Goal: Transaction & Acquisition: Purchase product/service

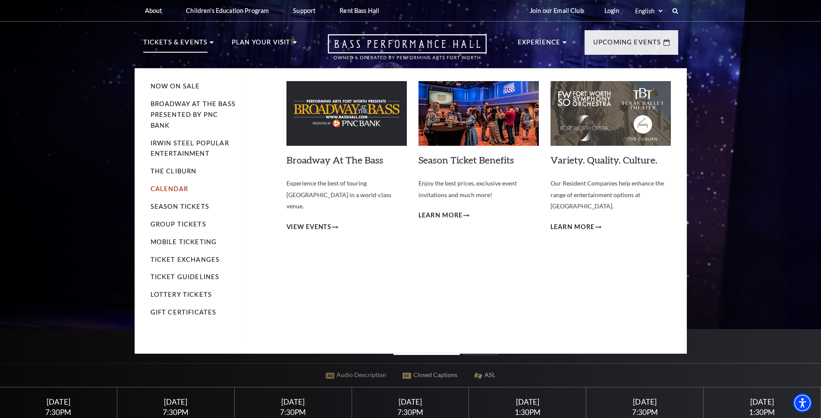
click at [178, 191] on link "Calendar" at bounding box center [170, 188] width 38 height 7
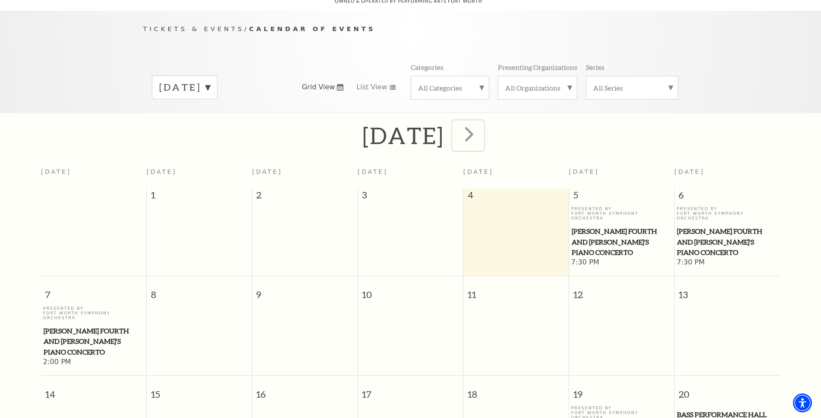
click at [482, 125] on span "next" at bounding box center [469, 134] width 25 height 25
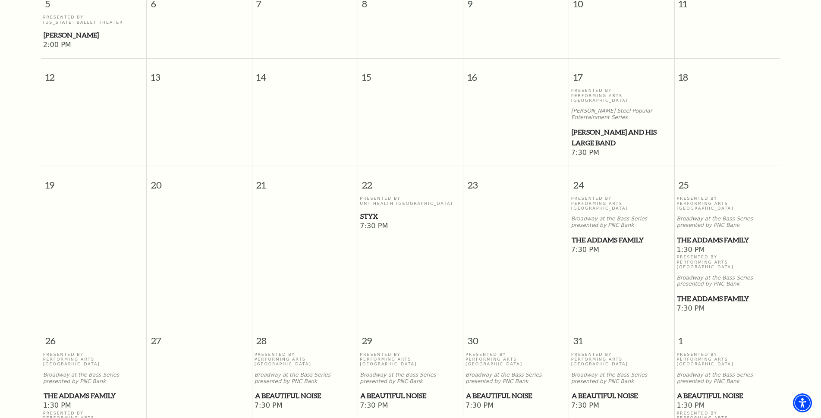
scroll to position [418, 0]
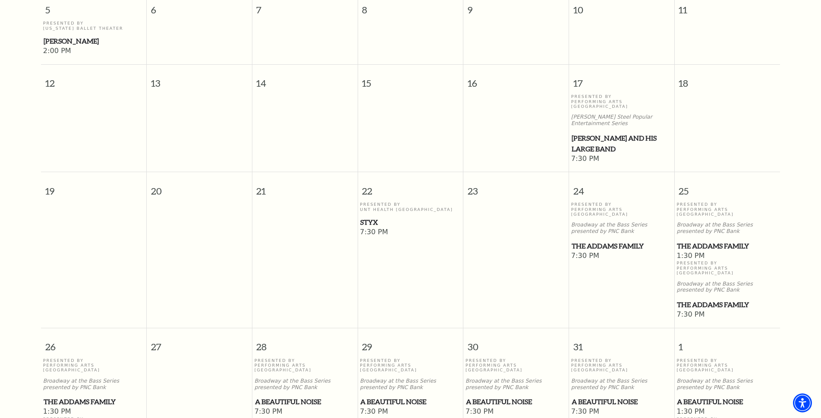
click at [696, 241] on span "The Addams Family" at bounding box center [727, 246] width 101 height 11
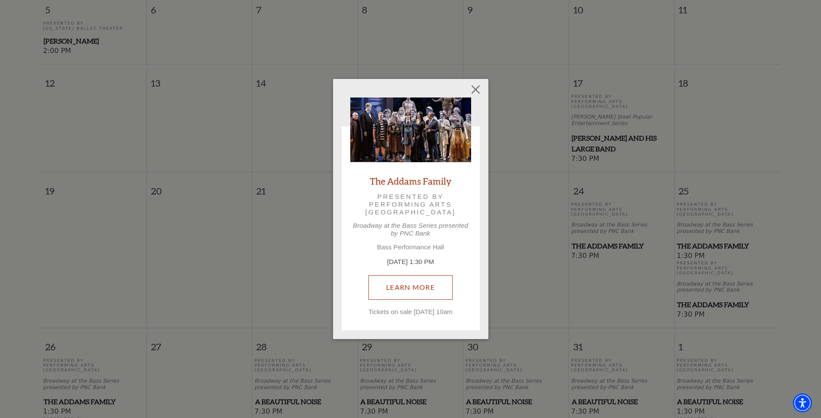
click at [404, 284] on link "Learn More" at bounding box center [411, 287] width 84 height 24
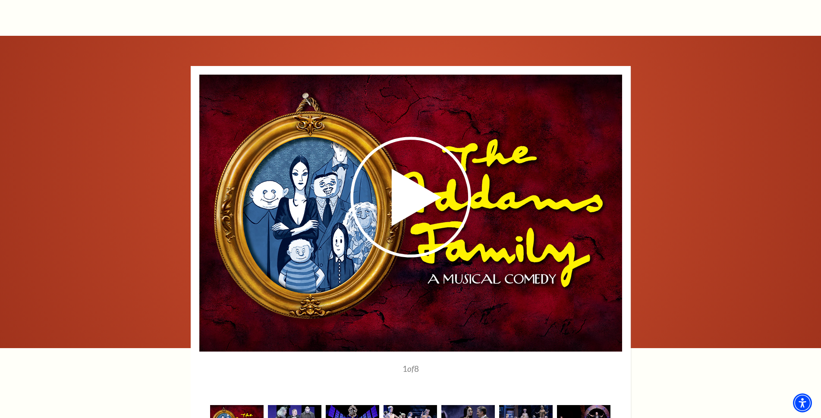
scroll to position [1048, 0]
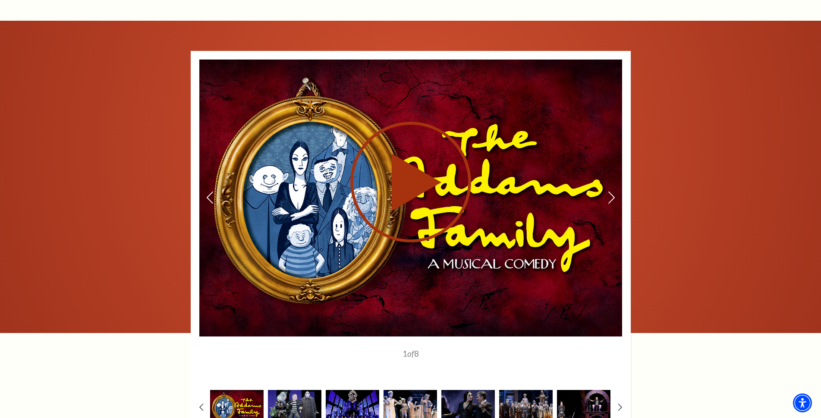
click at [413, 191] on use at bounding box center [411, 182] width 121 height 121
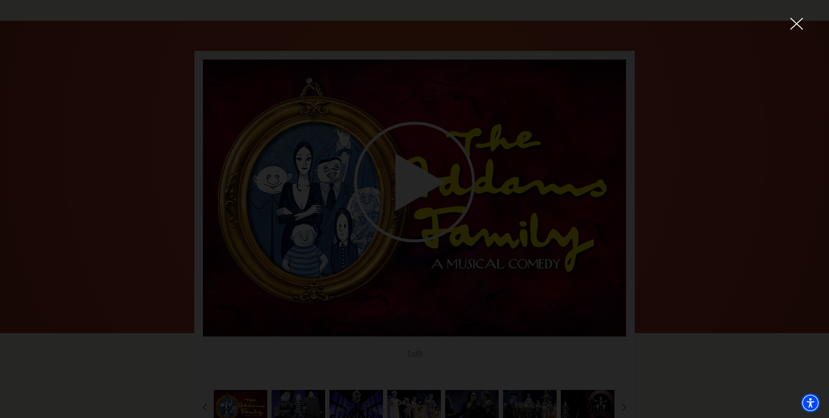
click at [803, 25] on div at bounding box center [414, 209] width 829 height 418
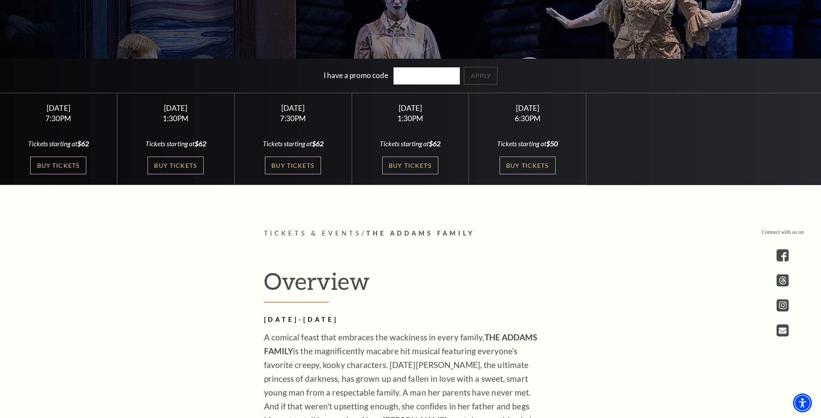
scroll to position [261, 0]
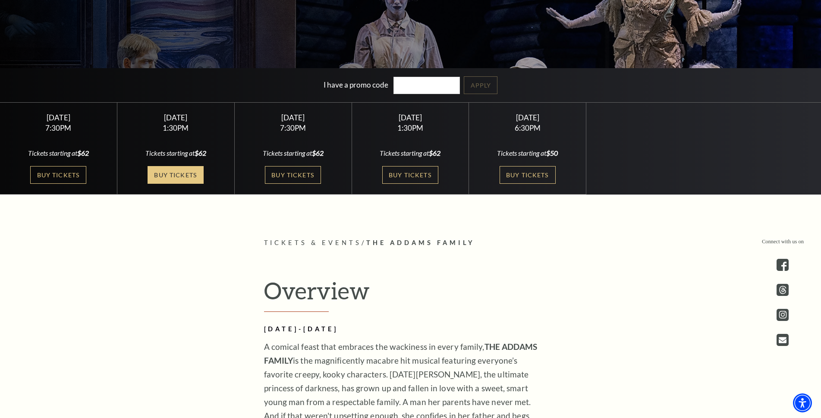
click at [180, 176] on link "Buy Tickets" at bounding box center [176, 175] width 56 height 18
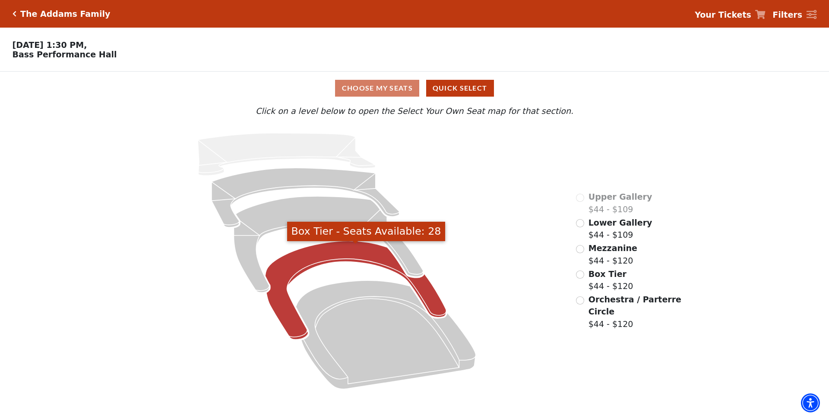
click at [298, 268] on icon "Box Tier - Seats Available: 28" at bounding box center [355, 290] width 181 height 98
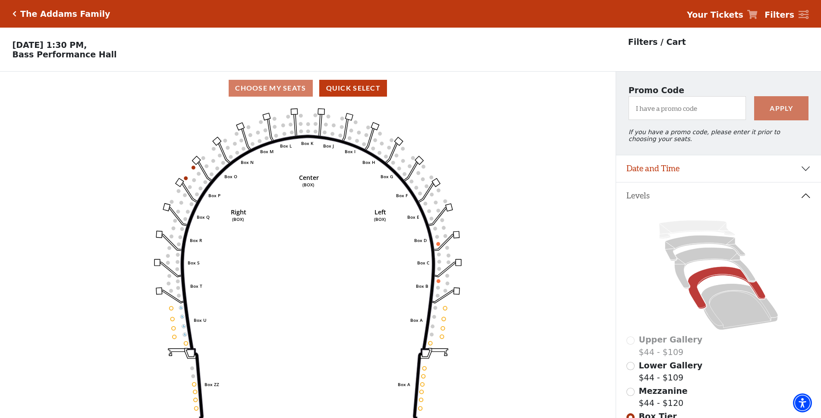
click at [16, 15] on div "The Addams Family" at bounding box center [63, 14] width 94 height 10
click at [15, 13] on icon "Click here to go back to filters" at bounding box center [15, 14] width 4 height 6
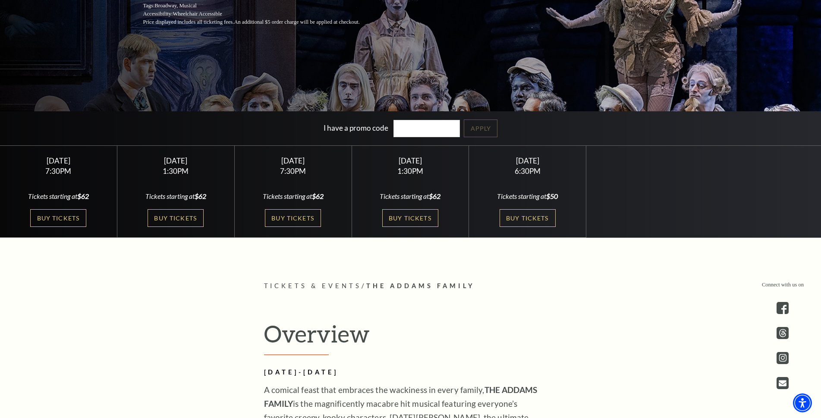
scroll to position [203, 0]
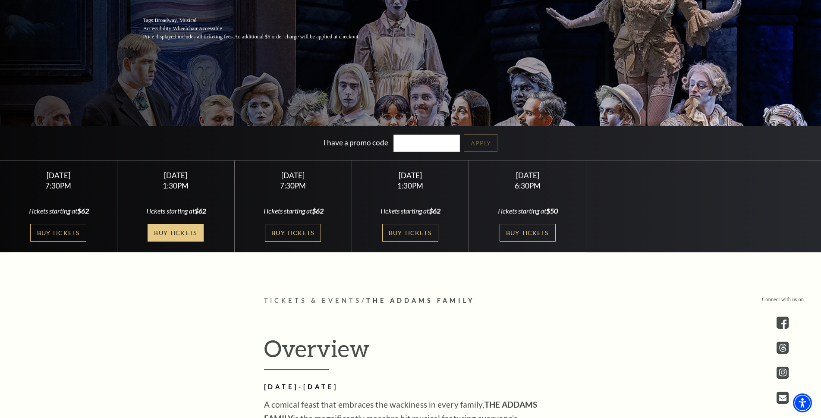
click at [182, 233] on link "Buy Tickets" at bounding box center [176, 233] width 56 height 18
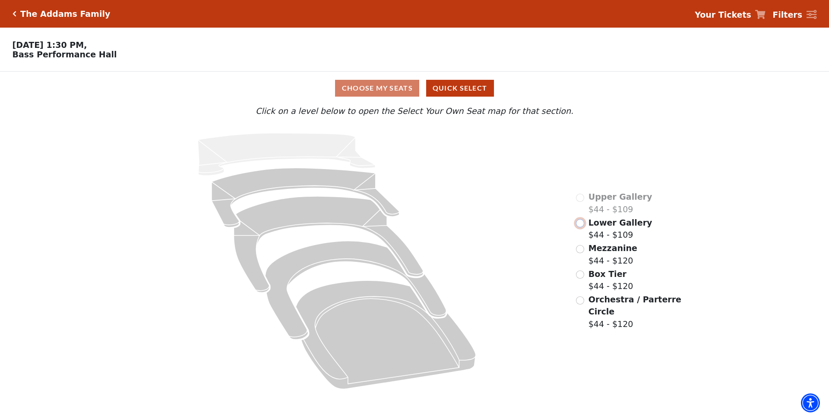
click at [580, 227] on input "Lower Gallery$44 - $109\a" at bounding box center [580, 223] width 8 height 8
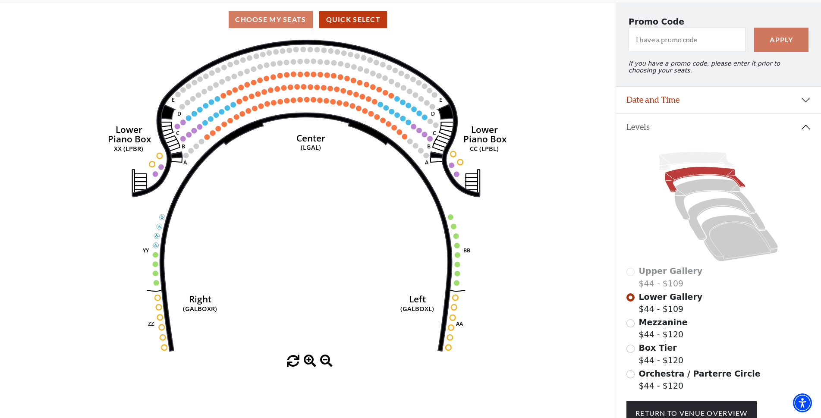
scroll to position [67, 0]
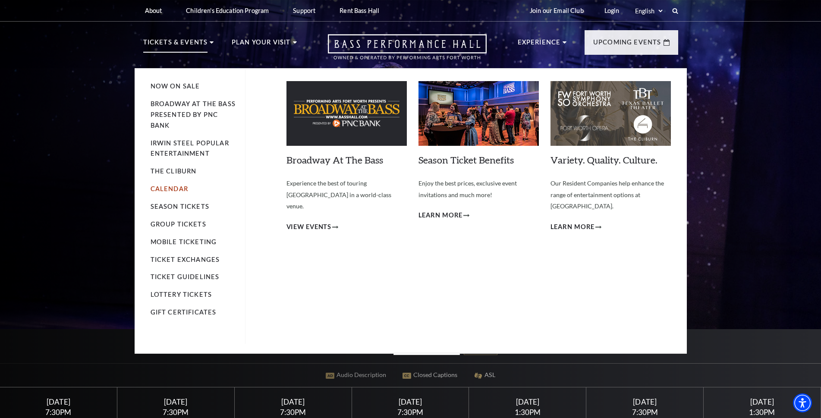
click at [167, 189] on link "Calendar" at bounding box center [170, 188] width 38 height 7
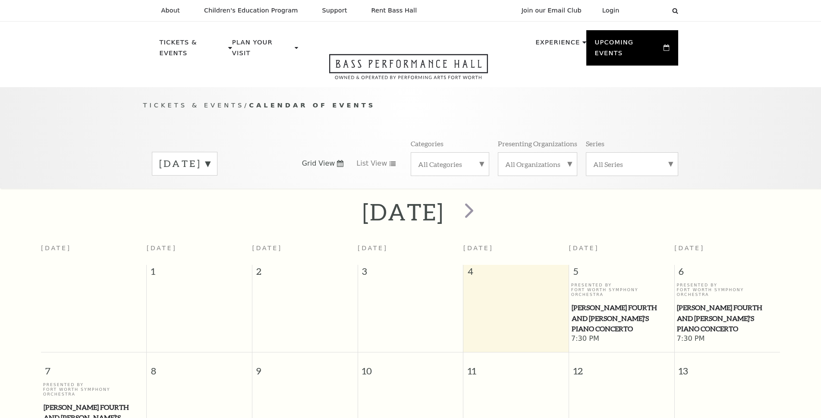
scroll to position [76, 0]
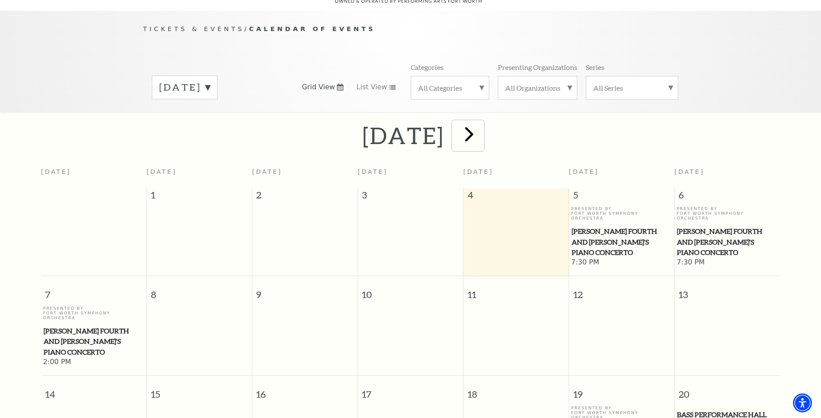
click at [482, 122] on span "next" at bounding box center [469, 134] width 25 height 25
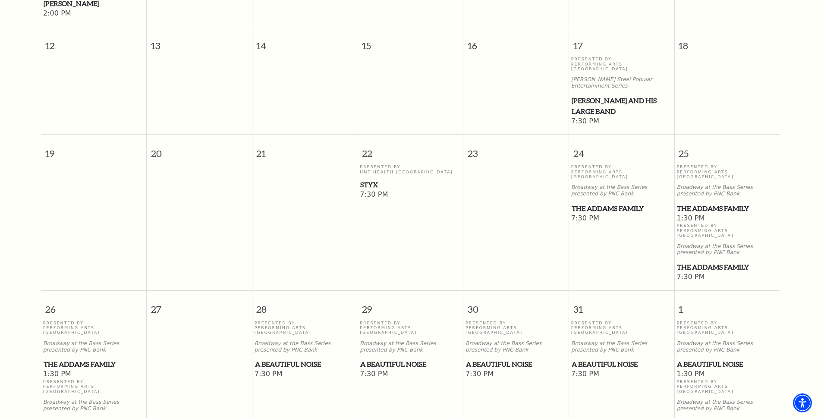
scroll to position [524, 0]
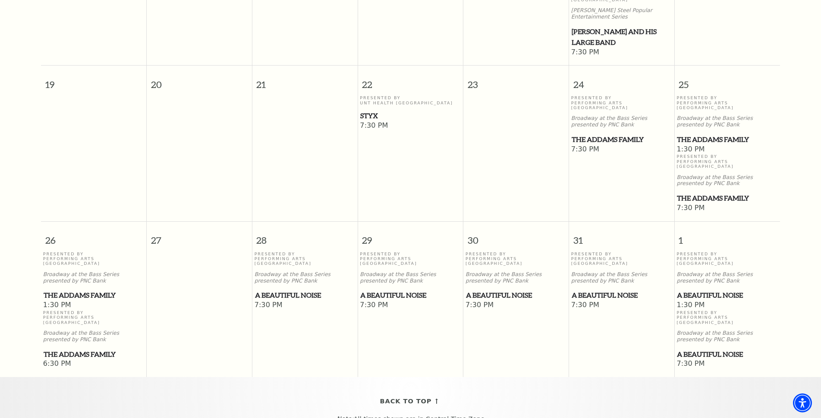
click at [704, 134] on span "The Addams Family" at bounding box center [727, 139] width 101 height 11
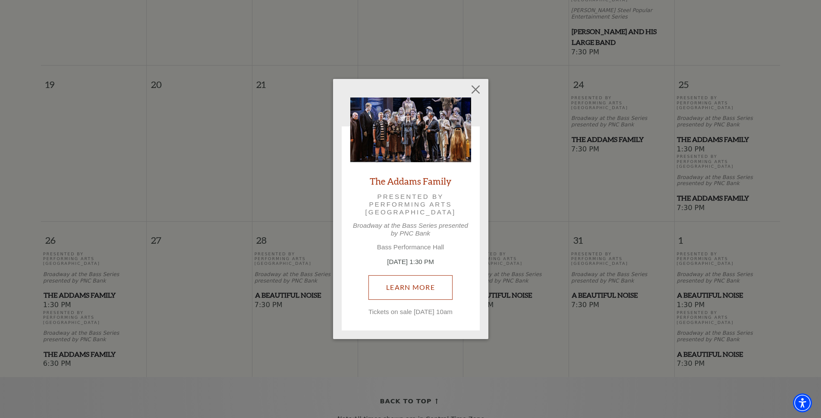
click at [410, 288] on link "Learn More" at bounding box center [411, 287] width 84 height 24
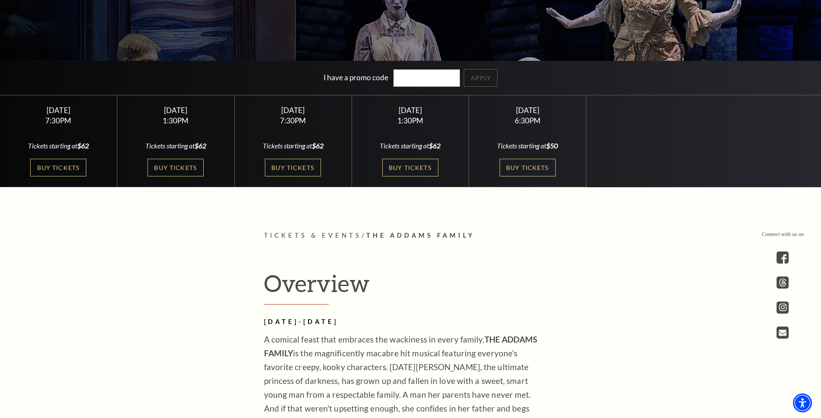
scroll to position [271, 0]
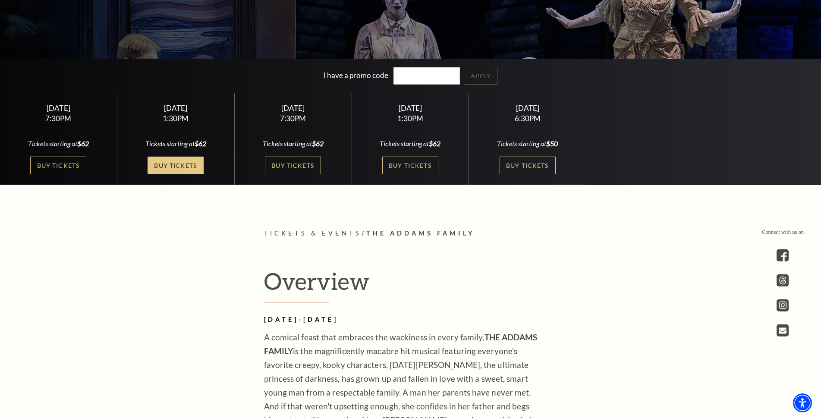
click at [179, 163] on link "Buy Tickets" at bounding box center [176, 166] width 56 height 18
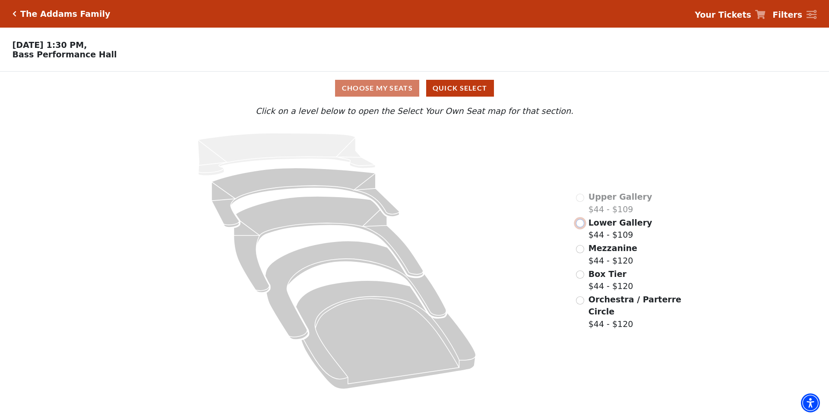
click at [582, 227] on input "Lower Gallery$44 - $109\a" at bounding box center [580, 223] width 8 height 8
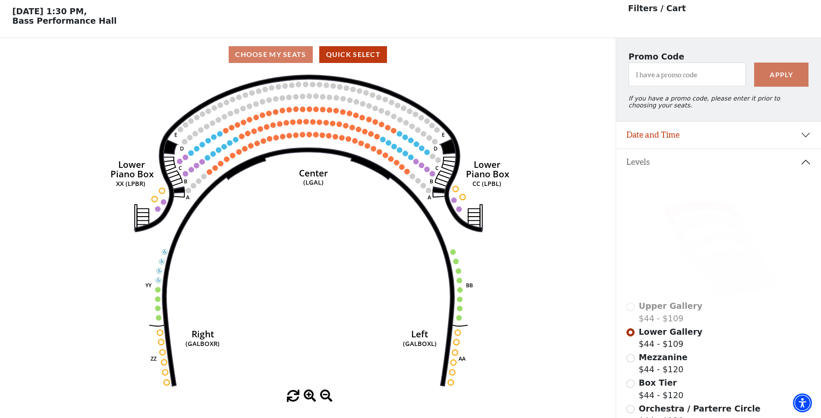
scroll to position [40, 0]
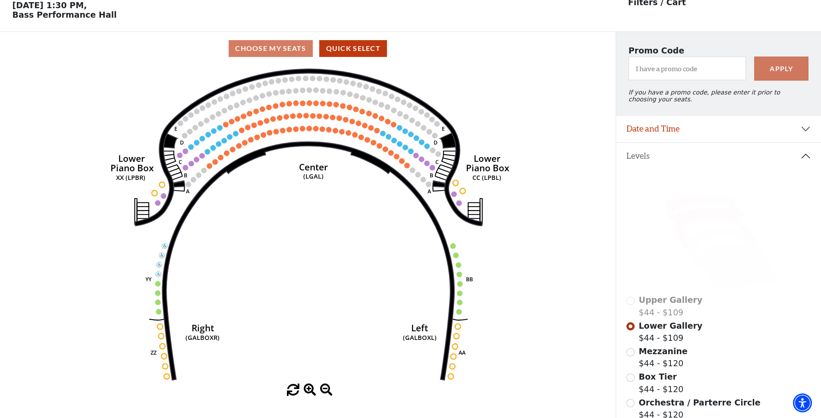
click at [696, 223] on icon at bounding box center [715, 228] width 81 height 41
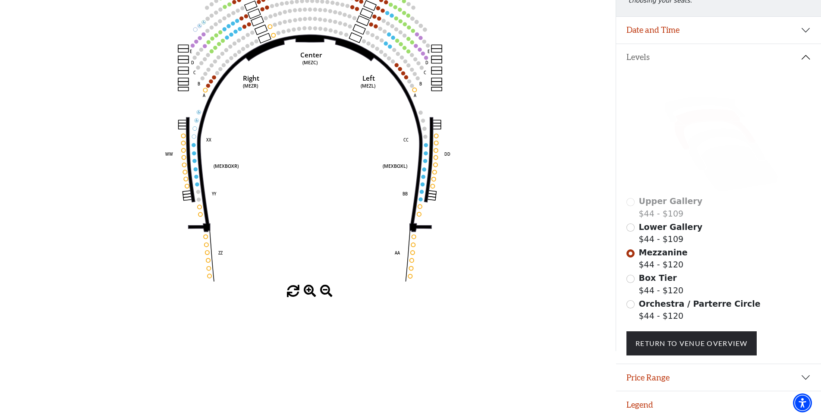
scroll to position [0, 0]
